Goal: Transaction & Acquisition: Purchase product/service

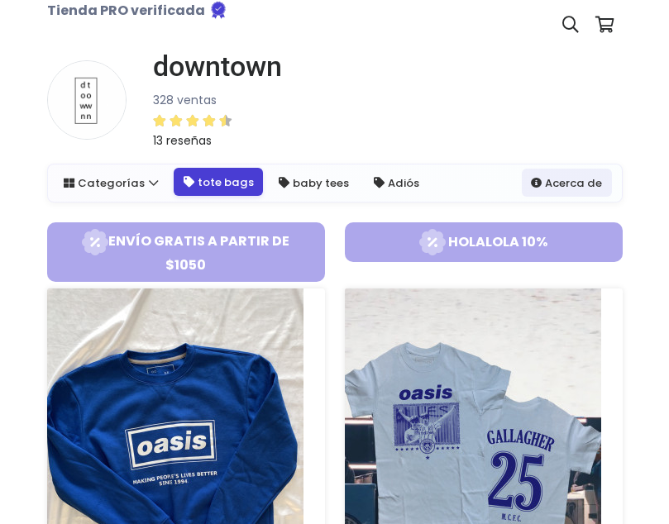
click at [203, 182] on link "tote bags" at bounding box center [218, 182] width 89 height 28
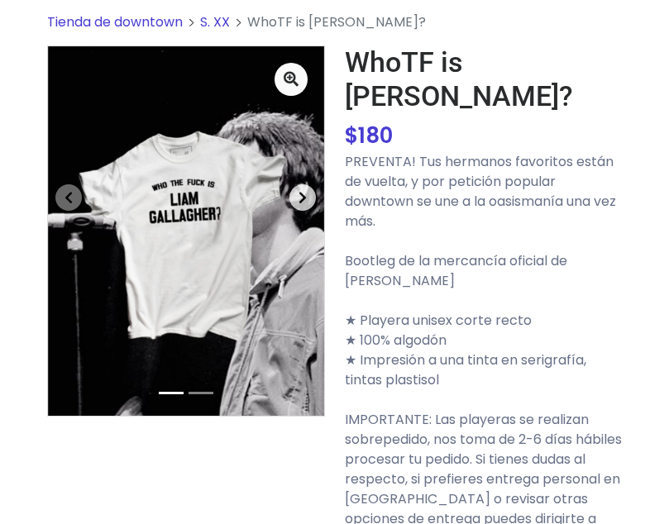
scroll to position [59, 0]
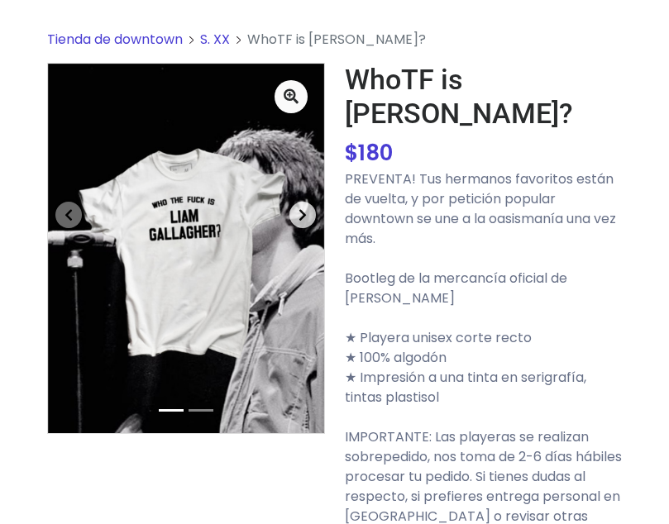
click at [285, 235] on button "Next" at bounding box center [302, 215] width 41 height 303
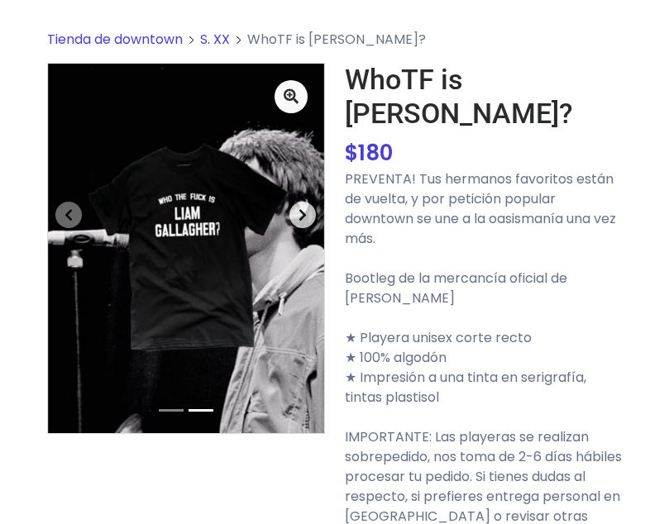
click at [285, 218] on button "Next" at bounding box center [302, 215] width 41 height 303
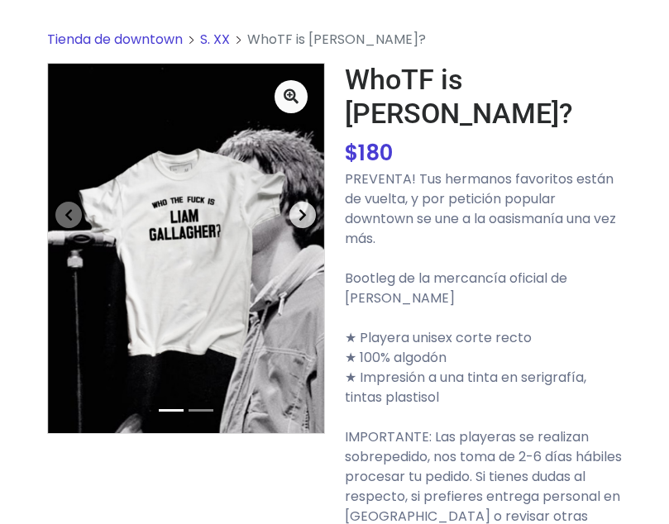
click at [285, 218] on button "Next" at bounding box center [302, 215] width 41 height 303
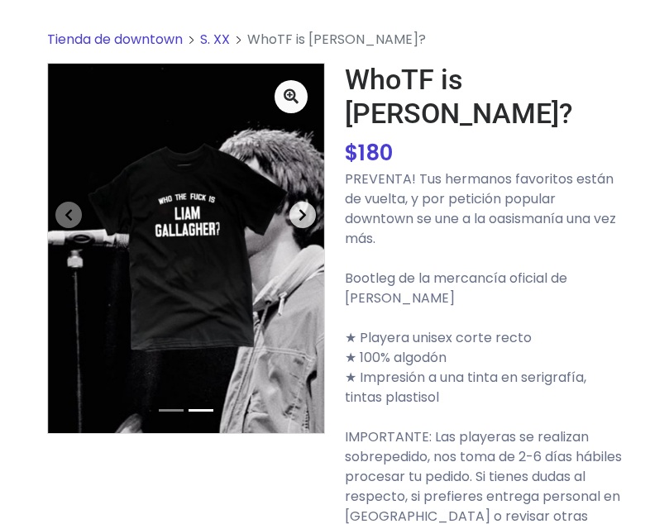
click at [285, 218] on button "Next" at bounding box center [302, 215] width 41 height 303
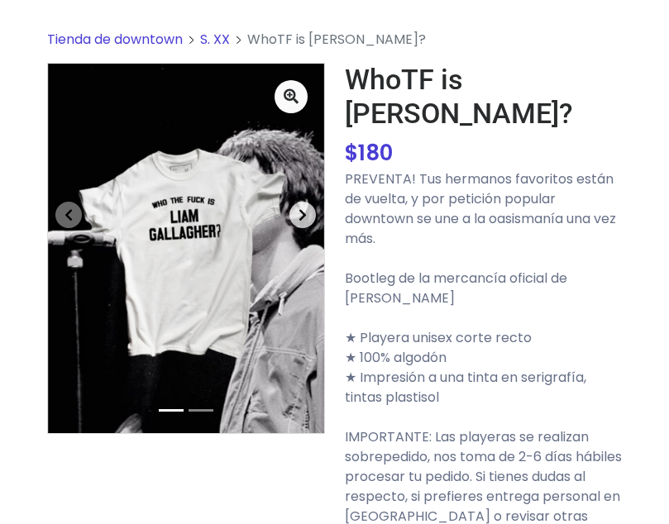
click at [285, 218] on button "Next" at bounding box center [302, 215] width 41 height 303
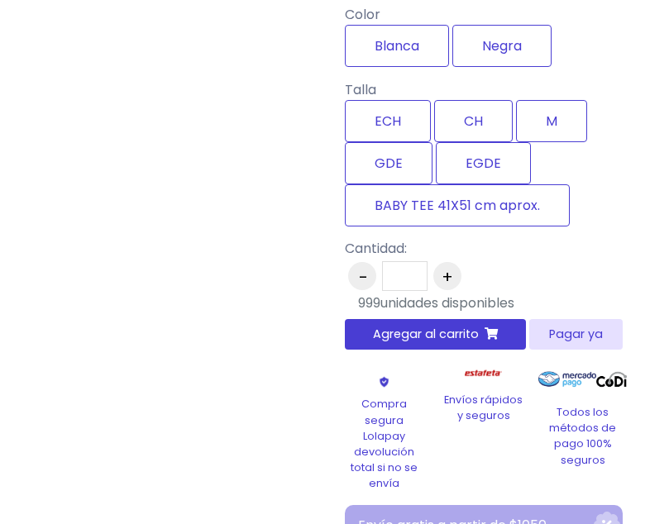
scroll to position [673, 0]
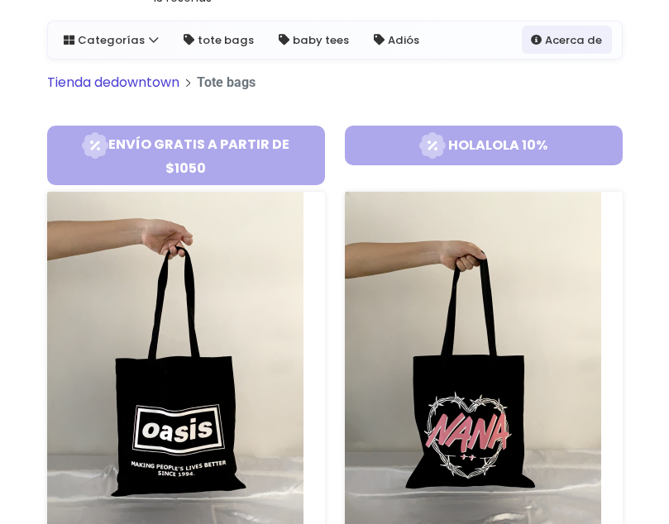
scroll to position [74, 0]
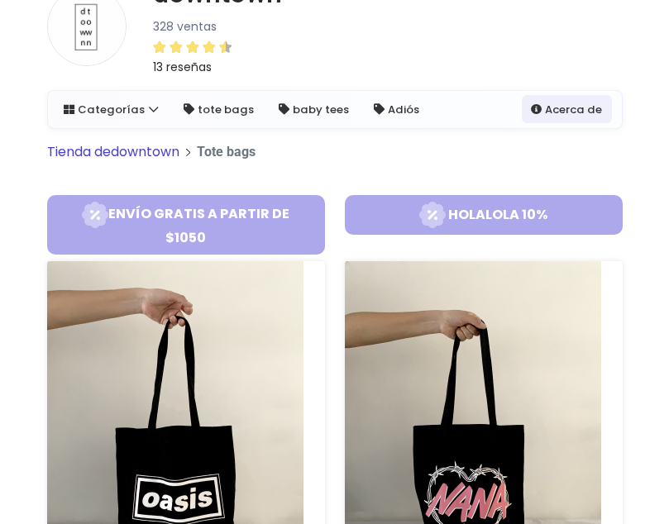
click at [136, 152] on link "Tienda de downtown" at bounding box center [113, 151] width 132 height 19
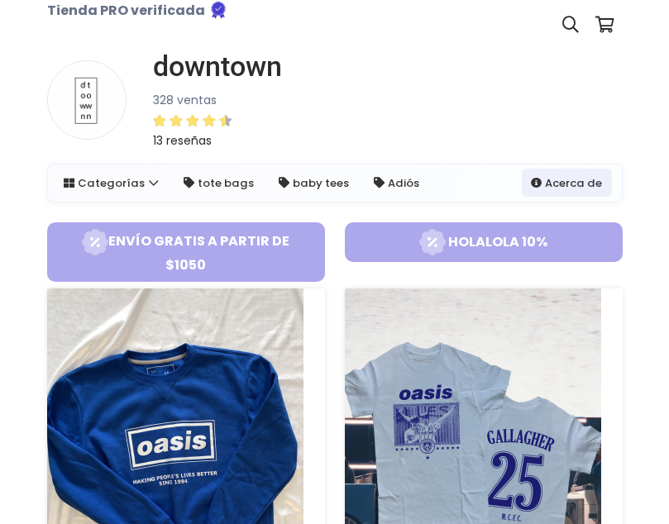
scroll to position [374, 0]
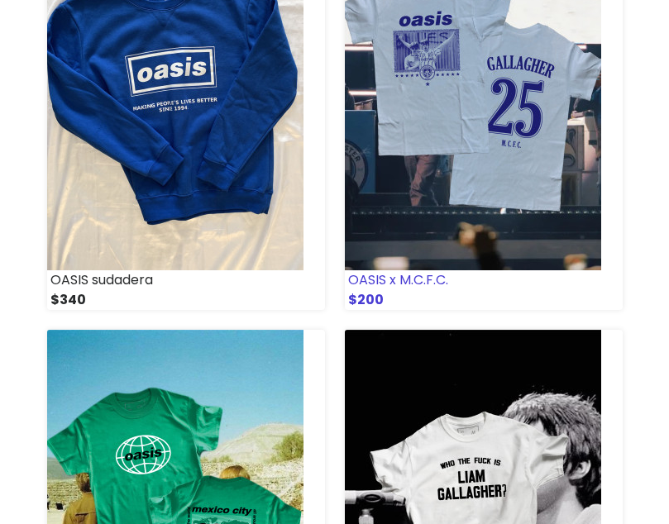
click at [548, 136] on img at bounding box center [473, 93] width 256 height 356
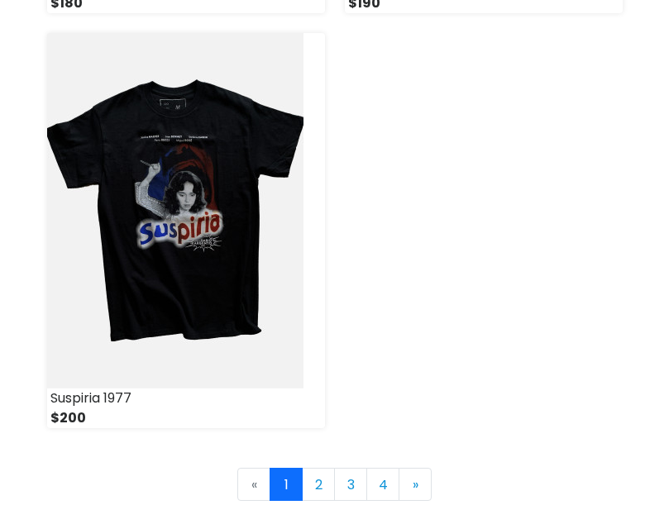
scroll to position [5308, 0]
